Goal: Task Accomplishment & Management: Manage account settings

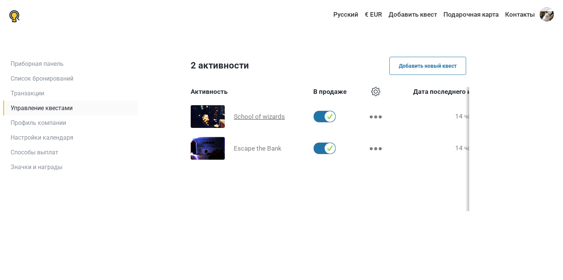
click at [267, 118] on span "School of wizards" at bounding box center [259, 117] width 51 height 8
click at [262, 113] on span "School of wizards" at bounding box center [259, 117] width 51 height 8
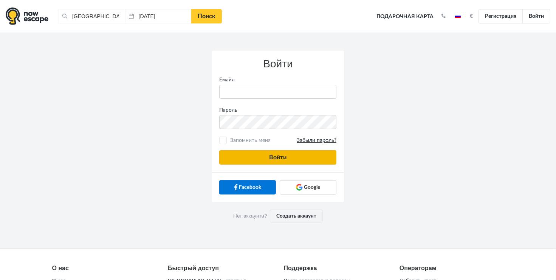
type input "olegardassov@gmail.com"
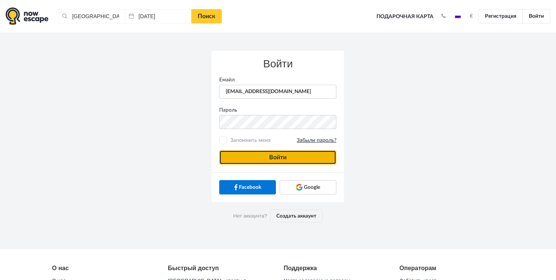
click at [270, 154] on button "Войти" at bounding box center [277, 157] width 117 height 14
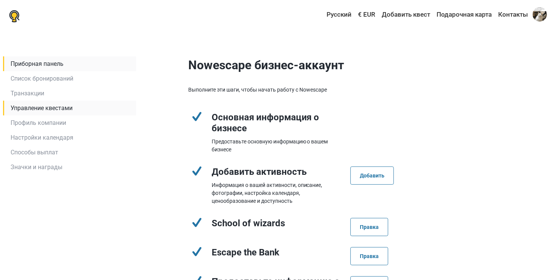
click at [47, 104] on link "Управление квестами" at bounding box center [69, 108] width 133 height 15
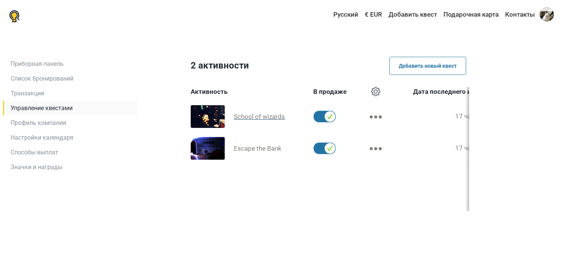
click at [250, 117] on span "School of wizards" at bounding box center [259, 117] width 51 height 8
click at [251, 147] on span "Escape the Bank" at bounding box center [258, 148] width 48 height 8
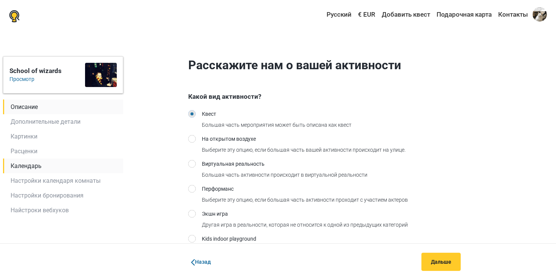
click at [42, 165] on link "Календарь" at bounding box center [63, 165] width 120 height 15
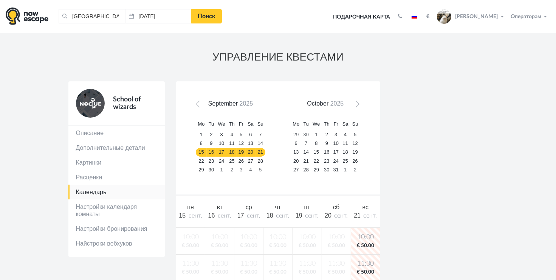
click at [355, 103] on span "Next" at bounding box center [356, 105] width 6 height 6
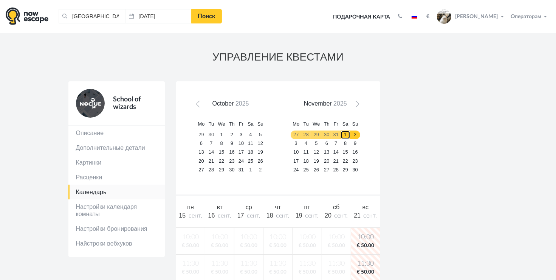
click at [347, 135] on link "1" at bounding box center [346, 134] width 10 height 9
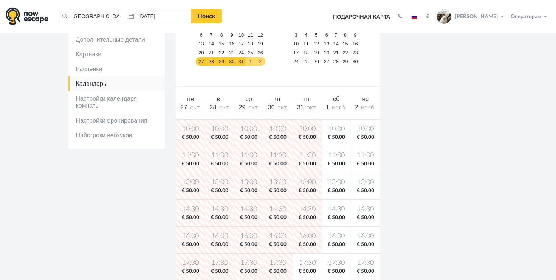
scroll to position [113, 0]
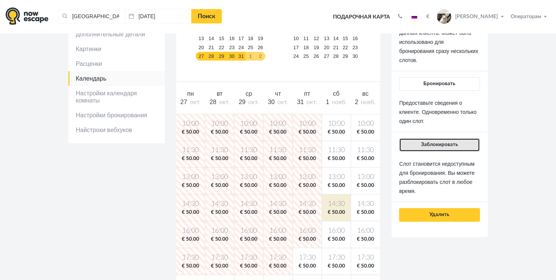
click at [431, 148] on button "Заблокировать" at bounding box center [439, 145] width 81 height 14
click at [427, 145] on span "Заблокировать" at bounding box center [439, 144] width 37 height 5
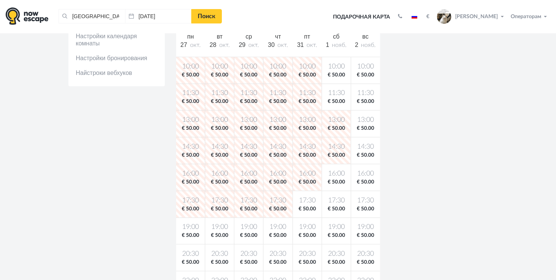
scroll to position [171, 0]
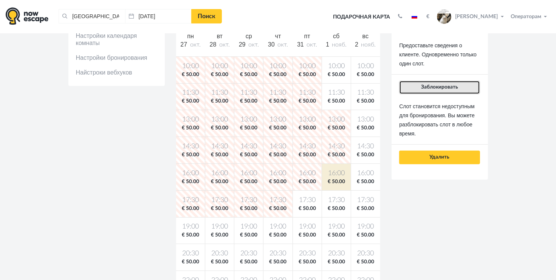
click at [431, 88] on span "Заблокировать" at bounding box center [439, 86] width 37 height 5
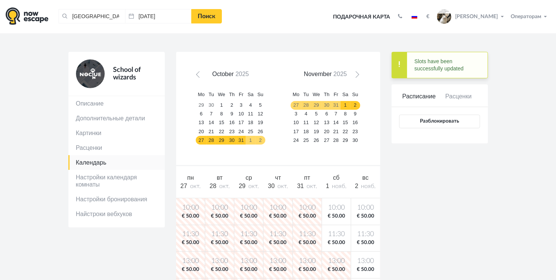
scroll to position [29, 0]
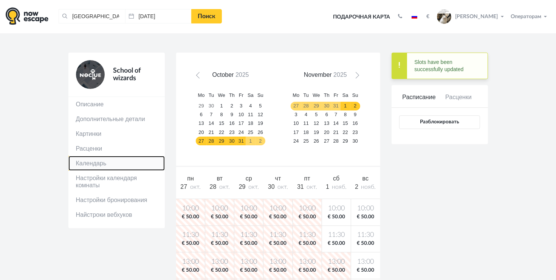
click at [95, 160] on link "Календарь" at bounding box center [116, 163] width 96 height 15
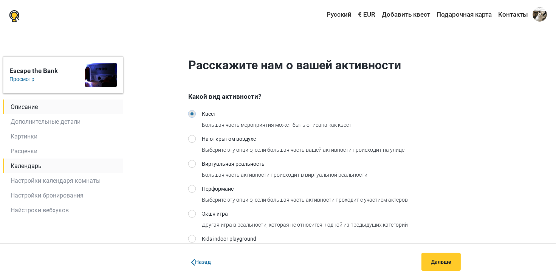
click at [50, 166] on link "Календарь" at bounding box center [63, 165] width 120 height 15
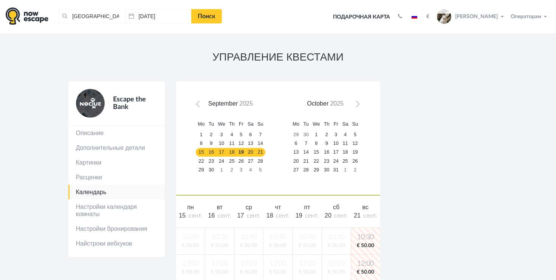
click at [359, 104] on span "Next" at bounding box center [356, 105] width 6 height 6
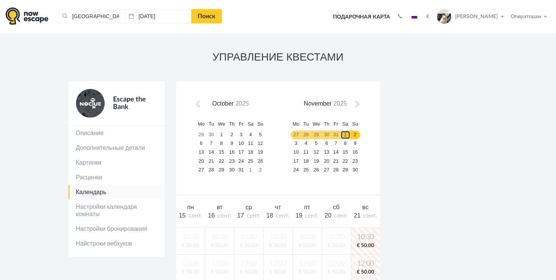
click at [345, 136] on link "1" at bounding box center [346, 134] width 10 height 9
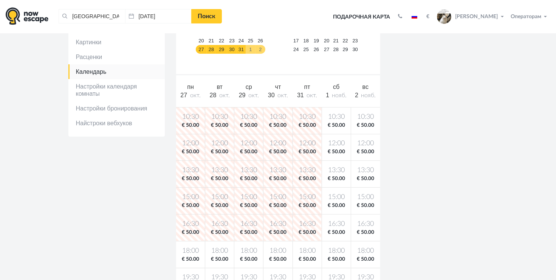
scroll to position [123, 0]
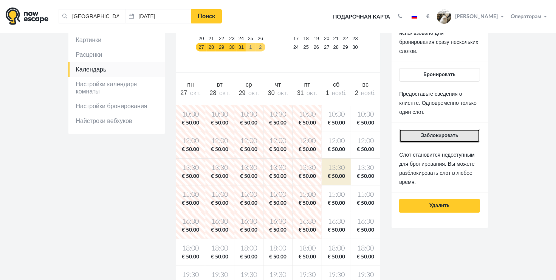
click at [431, 138] on button "Заблокировать" at bounding box center [439, 136] width 81 height 14
click at [439, 131] on button "Заблокировать" at bounding box center [439, 136] width 81 height 14
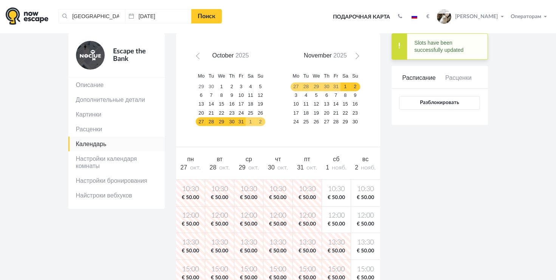
scroll to position [0, 0]
